Goal: Task Accomplishment & Management: Complete application form

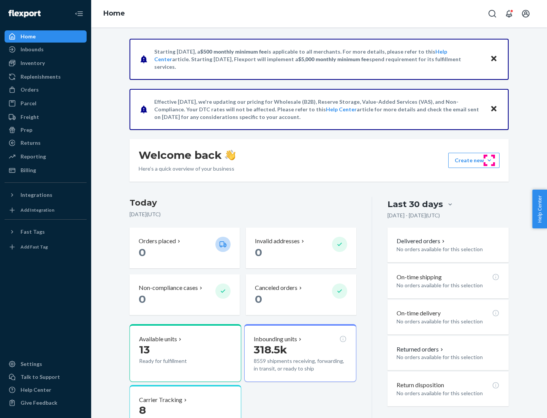
click at [489, 160] on button "Create new Create new inbound Create new order Create new product" at bounding box center [473, 160] width 51 height 15
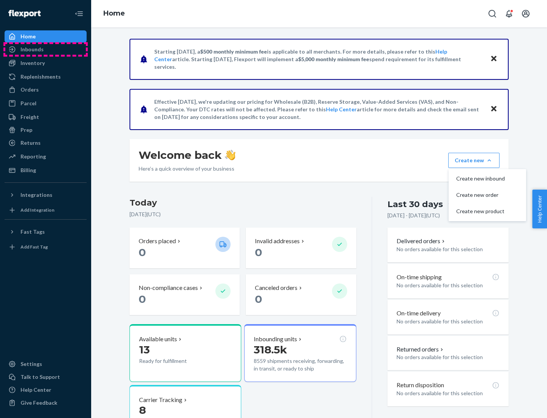
click at [46, 49] on div "Inbounds" at bounding box center [45, 49] width 80 height 11
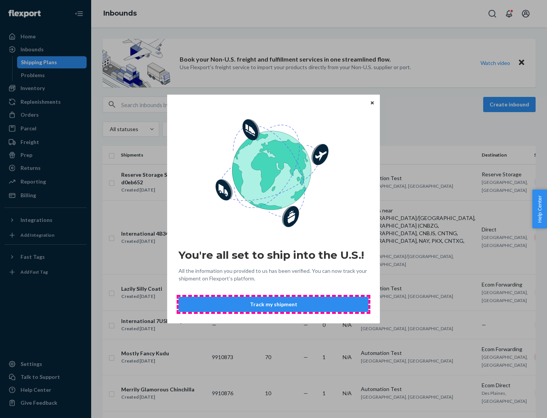
click at [273, 304] on button "Track my shipment" at bounding box center [273, 303] width 190 height 15
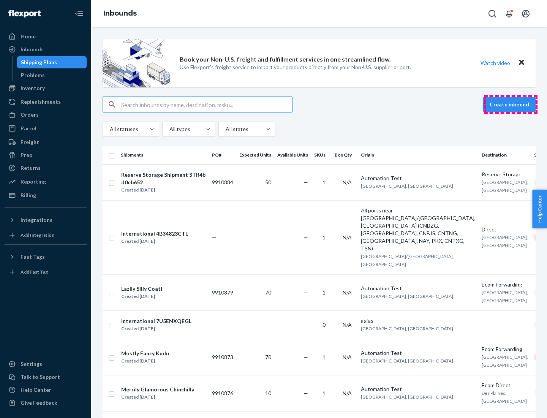
click at [510, 104] on button "Create inbound" at bounding box center [509, 104] width 52 height 15
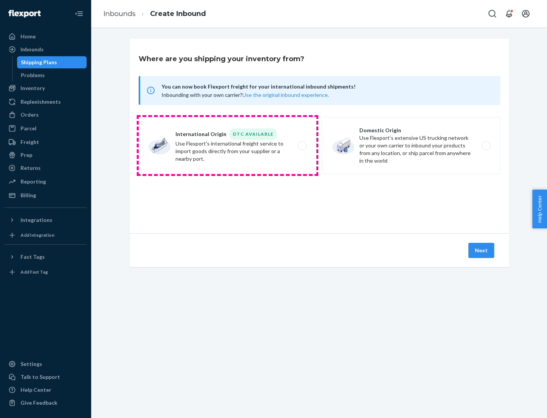
click at [227, 145] on label "International Origin DTC Available Use Flexport's international freight service…" at bounding box center [228, 145] width 178 height 57
click at [302, 145] on input "International Origin DTC Available Use Flexport's international freight service…" at bounding box center [304, 145] width 5 height 5
radio input "true"
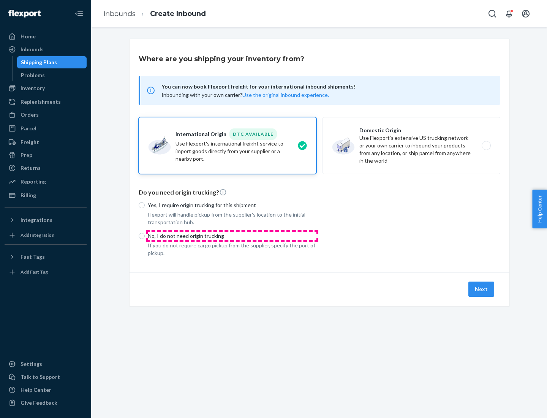
click at [232, 235] on p "No, I do not need origin trucking" at bounding box center [232, 236] width 169 height 8
click at [145, 235] on input "No, I do not need origin trucking" at bounding box center [142, 236] width 6 height 6
radio input "true"
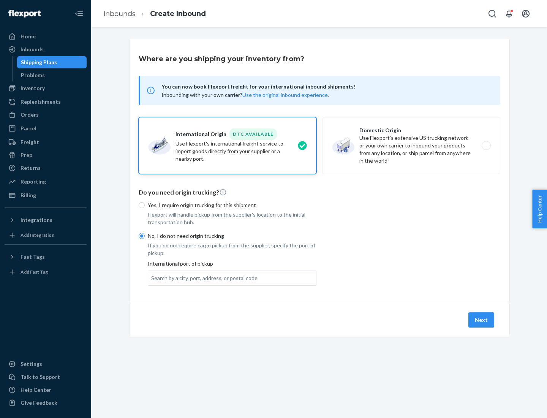
click at [202, 277] on div "Search by a city, port, address, or postal code" at bounding box center [204, 278] width 106 height 8
click at [152, 277] on input "Search by a city, port, address, or postal code" at bounding box center [151, 278] width 1 height 8
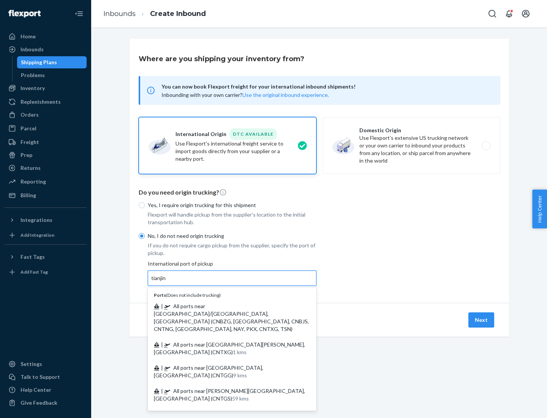
click at [224, 306] on span "| All ports near [GEOGRAPHIC_DATA]/[GEOGRAPHIC_DATA], [GEOGRAPHIC_DATA] (CNBZG,…" at bounding box center [231, 317] width 155 height 29
click at [167, 282] on input "tianjin" at bounding box center [159, 278] width 16 height 8
type input "All ports near [GEOGRAPHIC_DATA]/[GEOGRAPHIC_DATA], [GEOGRAPHIC_DATA] (CNBZG, […"
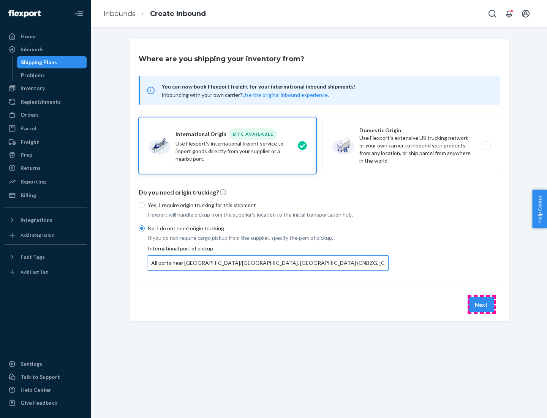
click at [481, 304] on button "Next" at bounding box center [481, 304] width 26 height 15
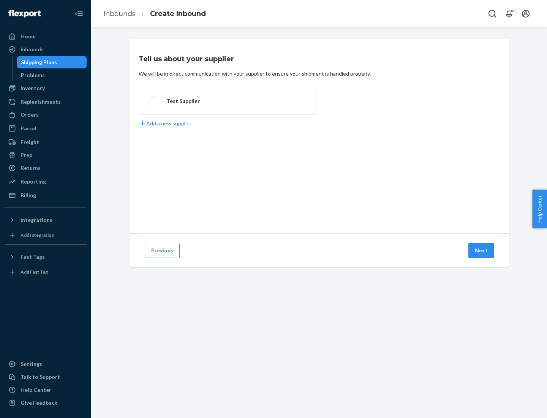
click at [227, 101] on label "Test Supplier" at bounding box center [228, 101] width 178 height 28
click at [153, 101] on input "Test Supplier" at bounding box center [150, 100] width 5 height 5
radio input "true"
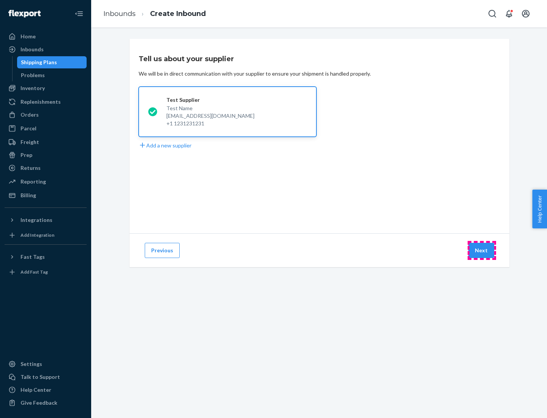
click at [481, 250] on button "Next" at bounding box center [481, 250] width 26 height 15
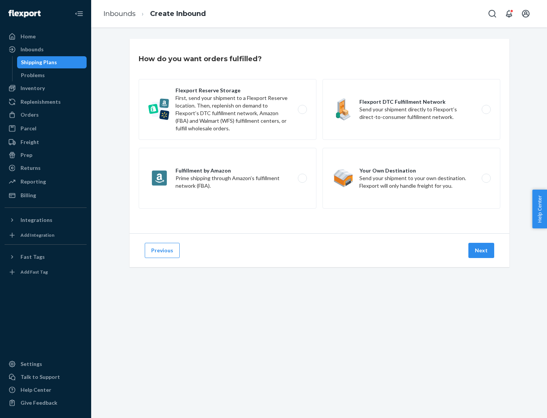
click at [227, 109] on label "Flexport Reserve Storage First, send your shipment to a Flexport Reserve locati…" at bounding box center [228, 109] width 178 height 61
click at [302, 109] on input "Flexport Reserve Storage First, send your shipment to a Flexport Reserve locati…" at bounding box center [304, 109] width 5 height 5
radio input "true"
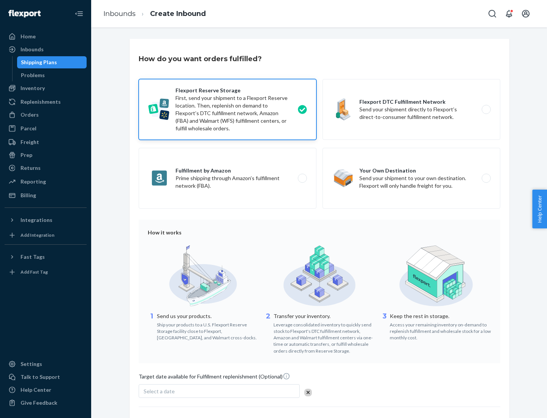
scroll to position [62, 0]
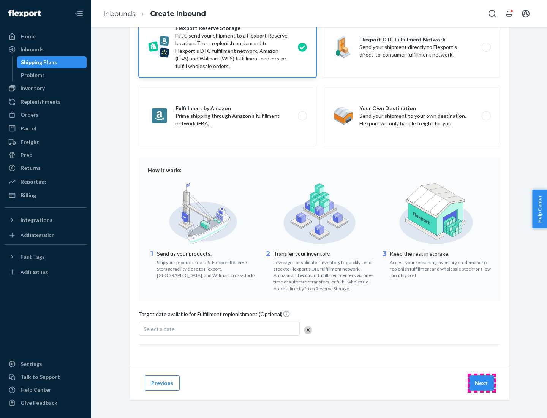
click at [481, 382] on button "Next" at bounding box center [481, 382] width 26 height 15
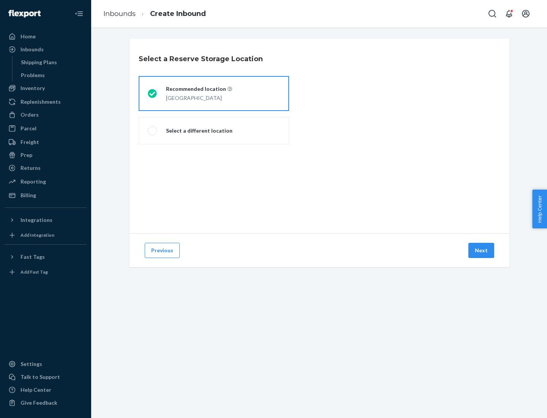
click at [214, 93] on div "[GEOGRAPHIC_DATA]" at bounding box center [199, 97] width 66 height 9
click at [153, 93] on input "Recommended location [GEOGRAPHIC_DATA]" at bounding box center [150, 93] width 5 height 5
click at [481, 250] on button "Next" at bounding box center [481, 250] width 26 height 15
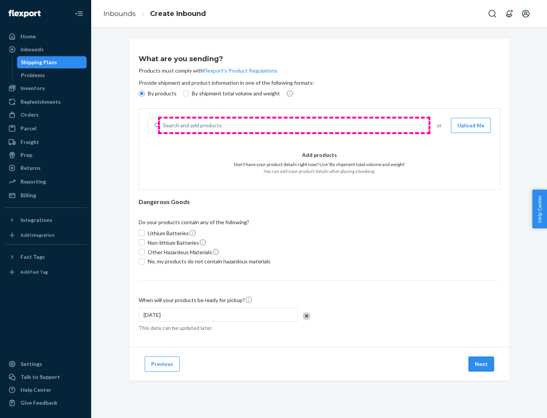
click at [294, 125] on div "Search and add products" at bounding box center [293, 125] width 267 height 14
click at [164, 125] on input "Search and add products" at bounding box center [163, 125] width 1 height 8
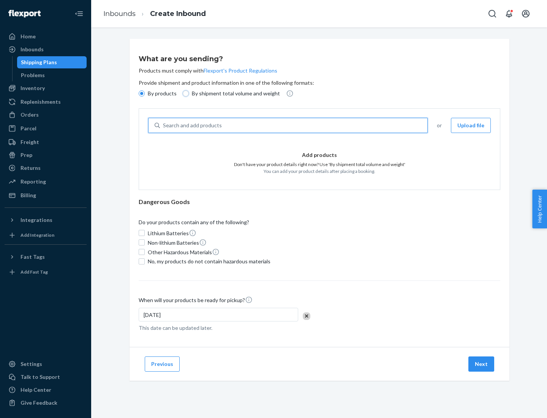
click at [184, 93] on input "By shipment total volume and weight" at bounding box center [186, 93] width 6 height 6
radio input "true"
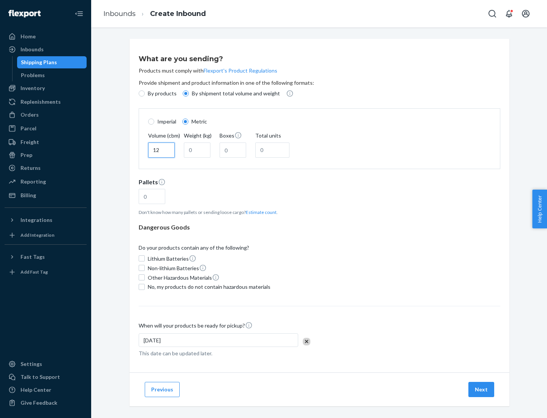
type input "12"
type input "22"
type input "222"
type input "121"
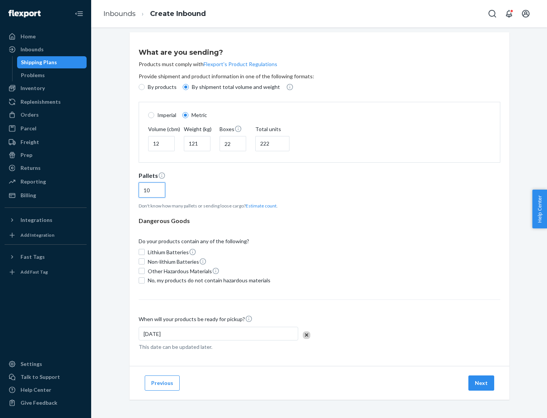
type input "10"
click at [208, 280] on span "No, my products do not contain hazardous materials" at bounding box center [209, 280] width 123 height 8
click at [145, 280] on input "No, my products do not contain hazardous materials" at bounding box center [142, 280] width 6 height 6
checkbox input "true"
click at [481, 382] on button "Next" at bounding box center [481, 382] width 26 height 15
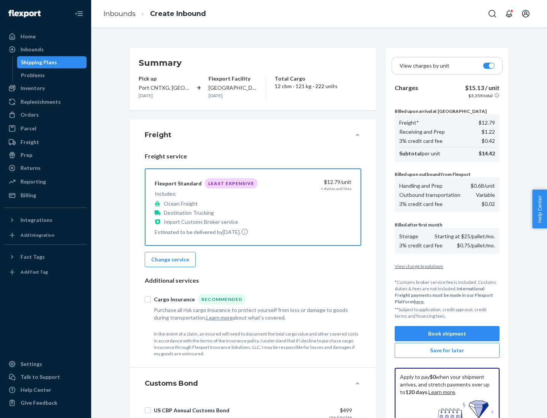
scroll to position [111, 0]
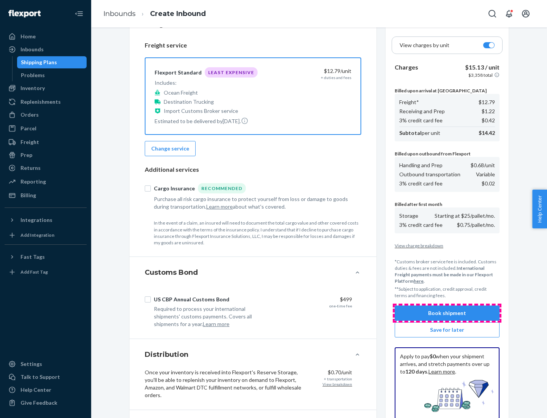
click at [447, 313] on button "Book shipment" at bounding box center [446, 312] width 105 height 15
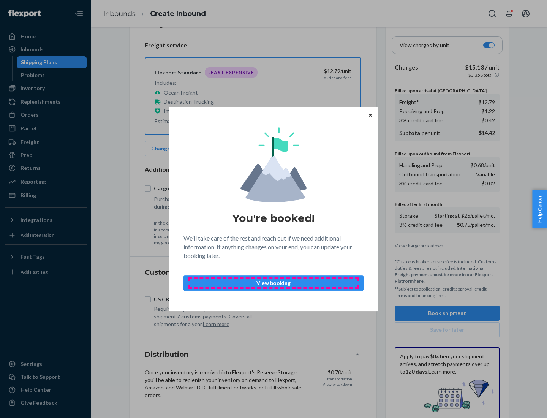
click at [273, 282] on p "View booking" at bounding box center [273, 283] width 167 height 8
